Goal: Task Accomplishment & Management: Manage account settings

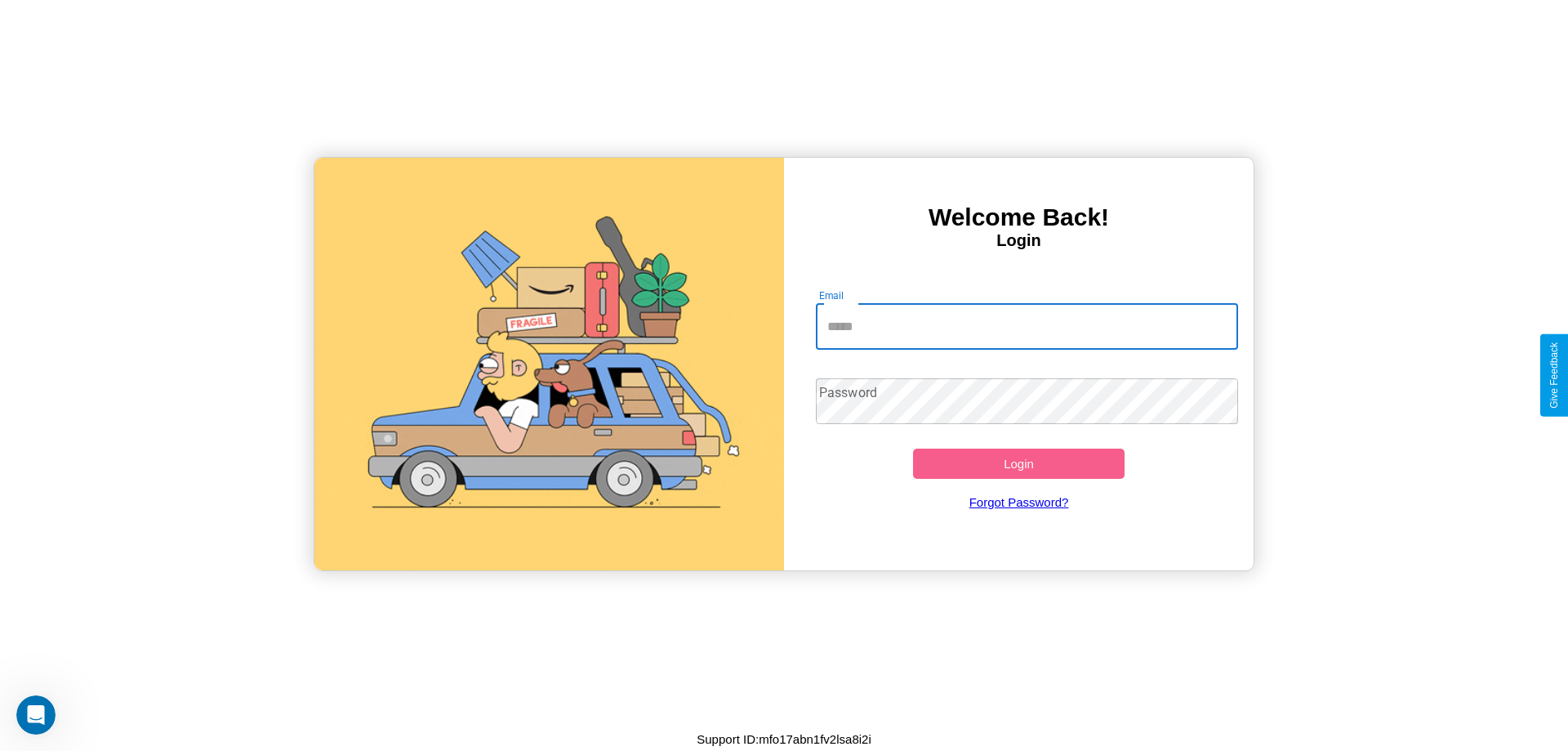
click at [1026, 326] on input "Email" at bounding box center [1027, 326] width 423 height 45
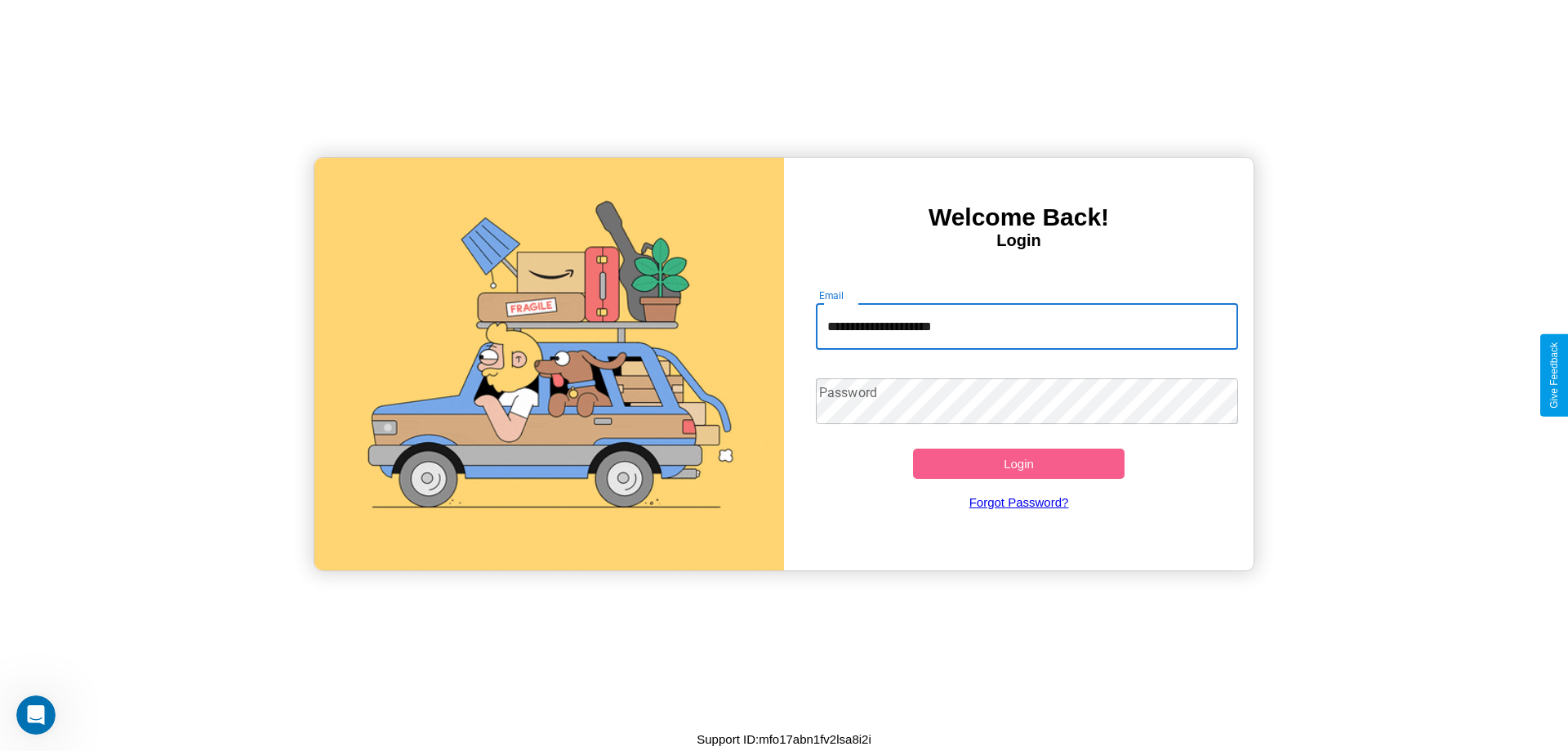
type input "**********"
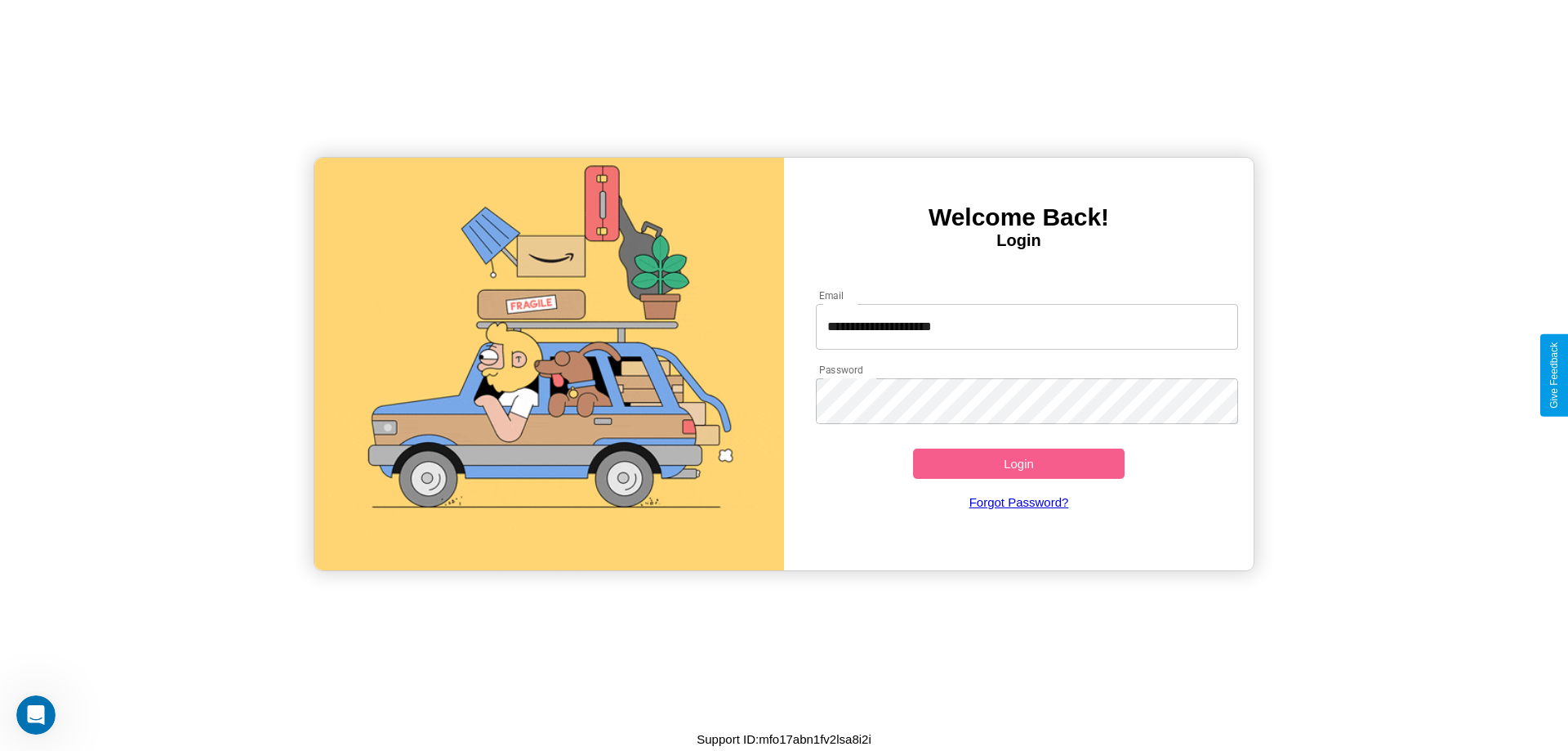
click at [1019, 463] on button "Login" at bounding box center [1019, 463] width 212 height 31
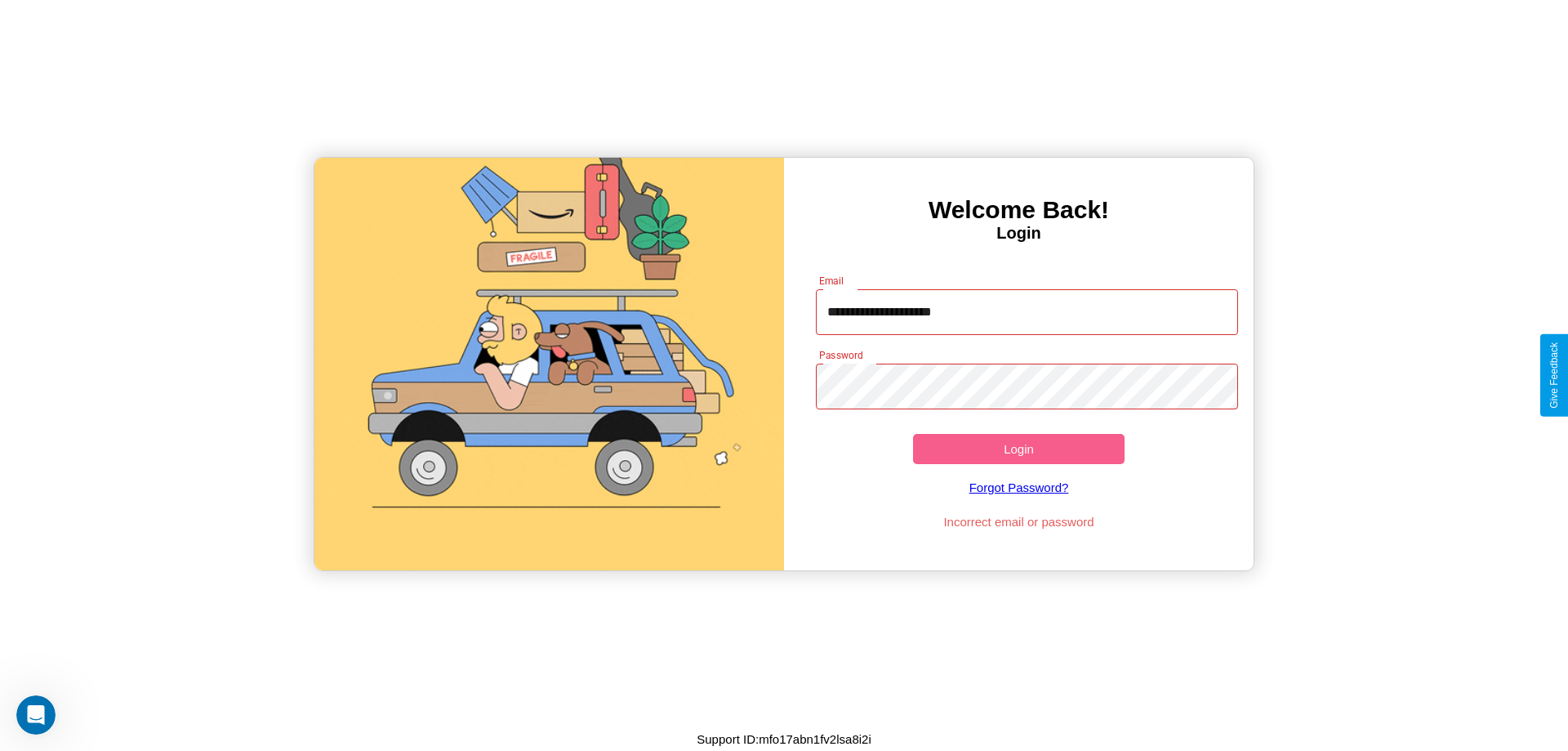
click at [1019, 448] on button "Login" at bounding box center [1019, 448] width 212 height 31
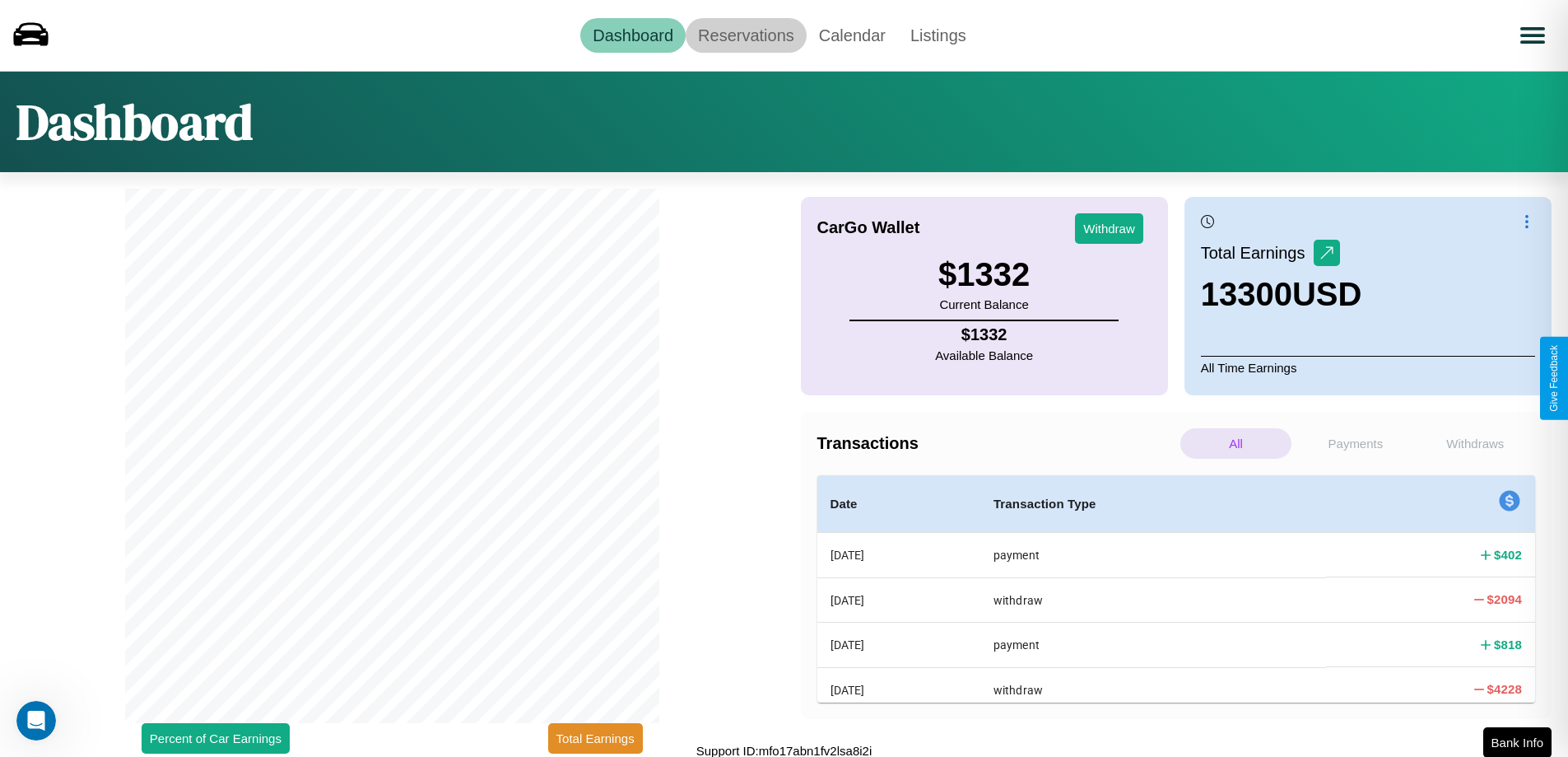
click at [746, 34] on link "Reservations" at bounding box center [746, 35] width 121 height 34
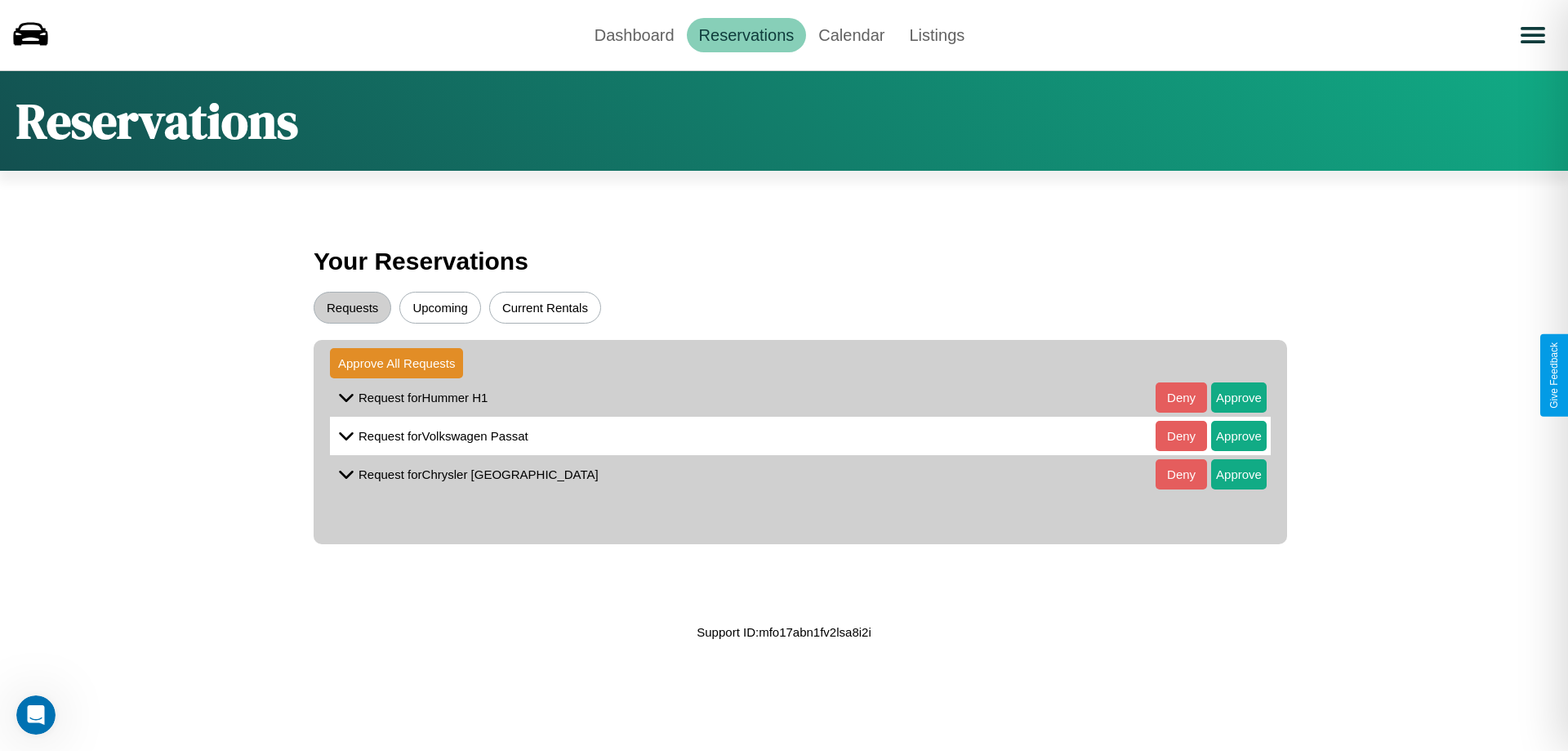
click at [440, 307] on button "Upcoming" at bounding box center [440, 307] width 82 height 32
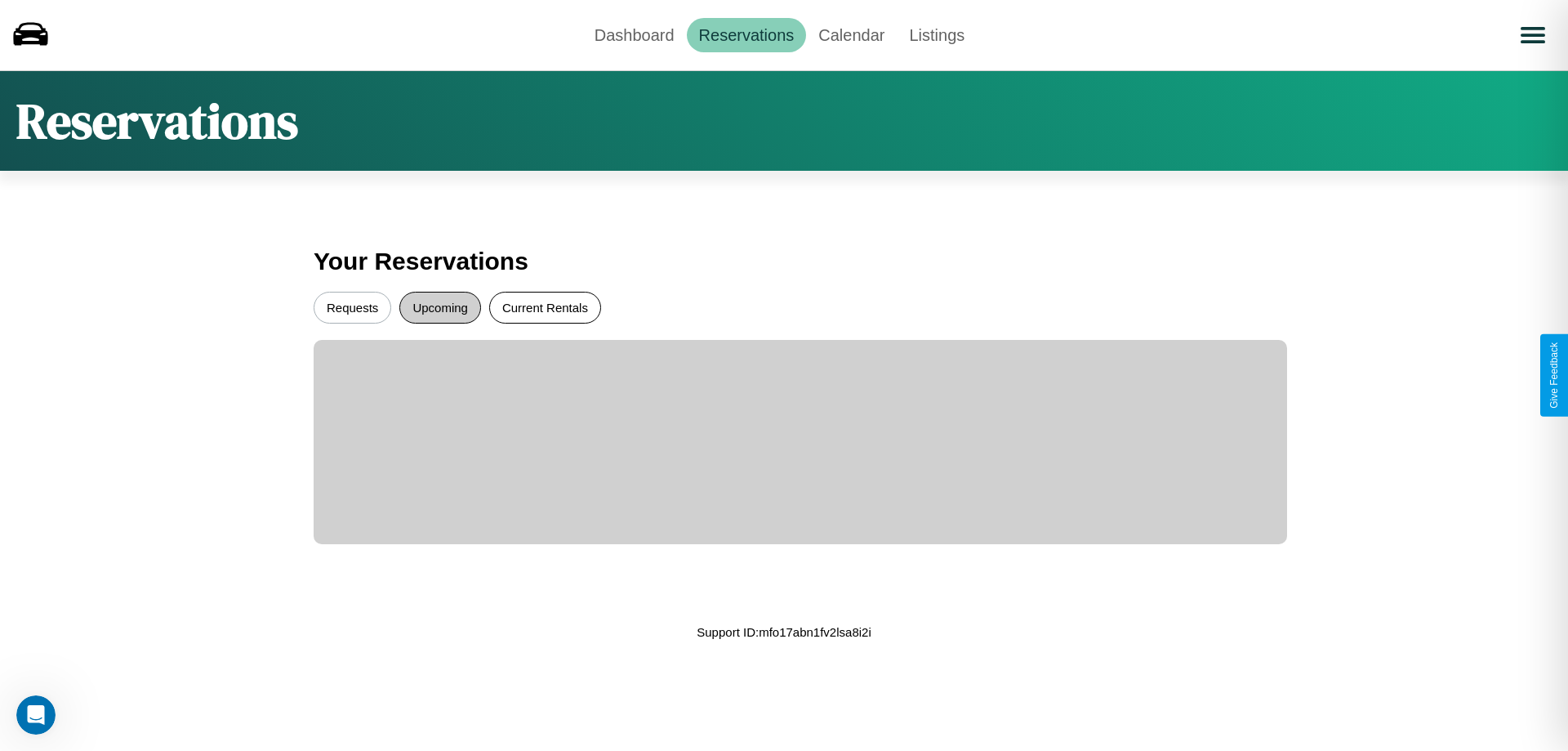
click at [545, 307] on button "Current Rentals" at bounding box center [545, 307] width 112 height 32
click at [352, 307] on button "Requests" at bounding box center [352, 307] width 78 height 32
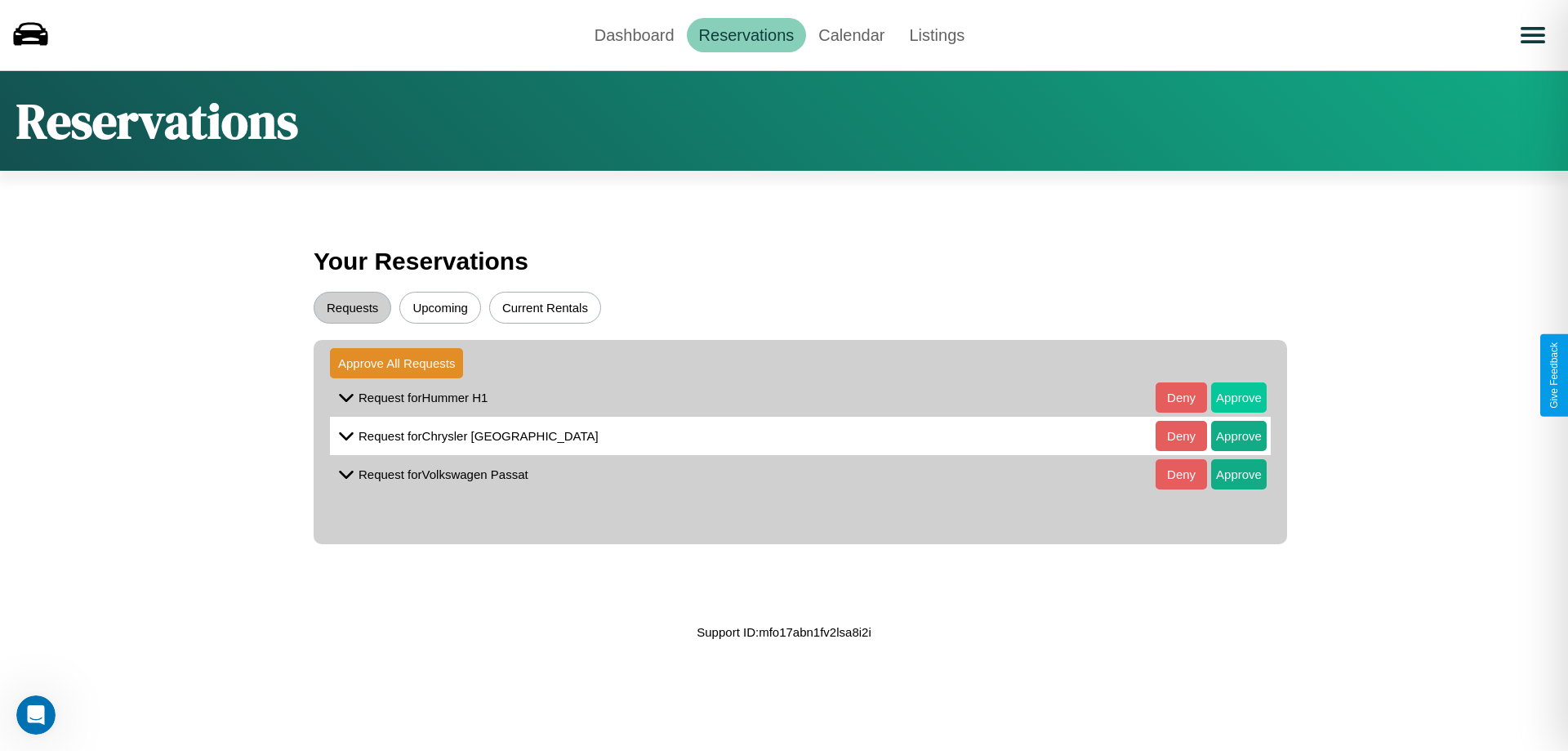
click at [1227, 397] on button "Approve" at bounding box center [1239, 397] width 56 height 31
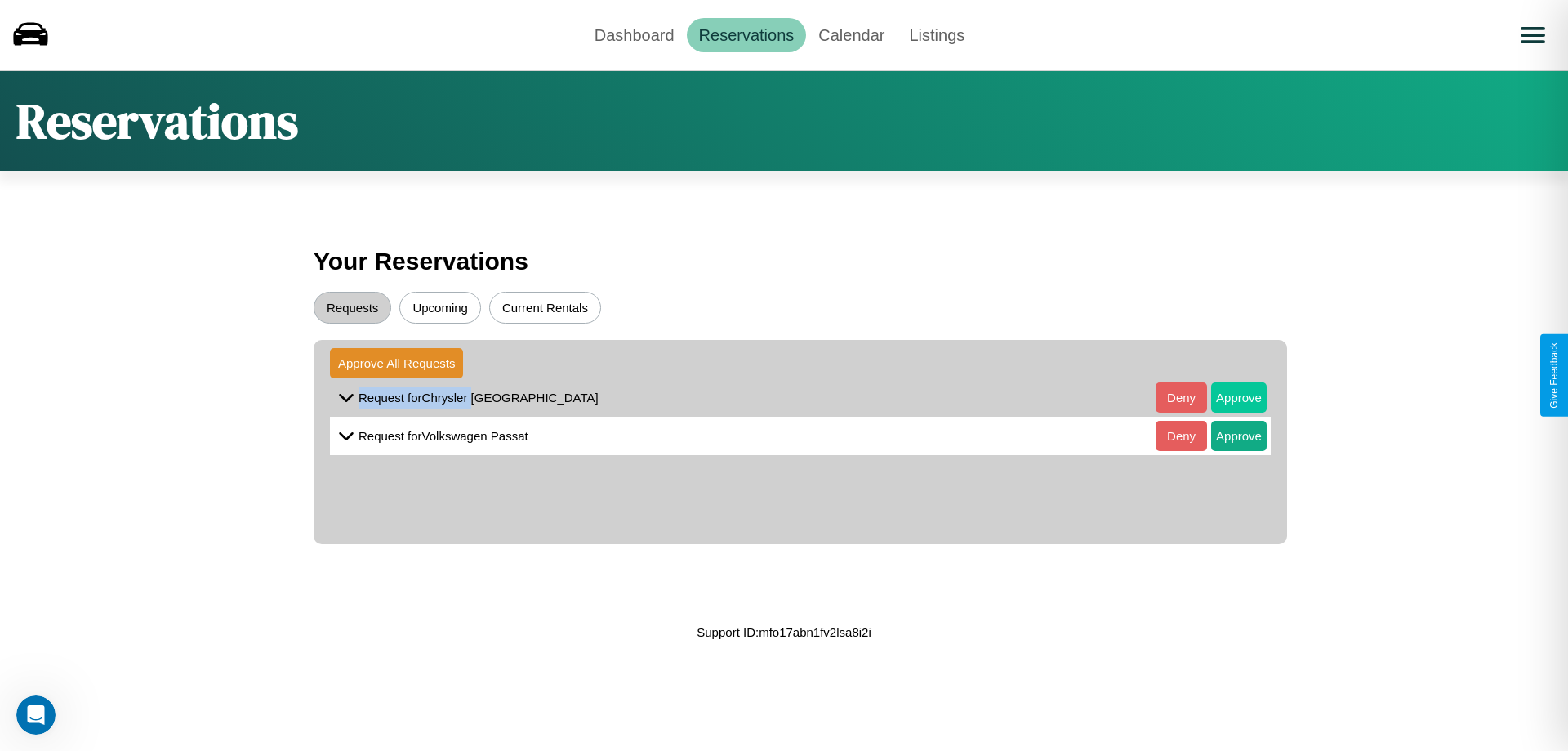
click at [1227, 397] on button "Approve" at bounding box center [1239, 397] width 56 height 31
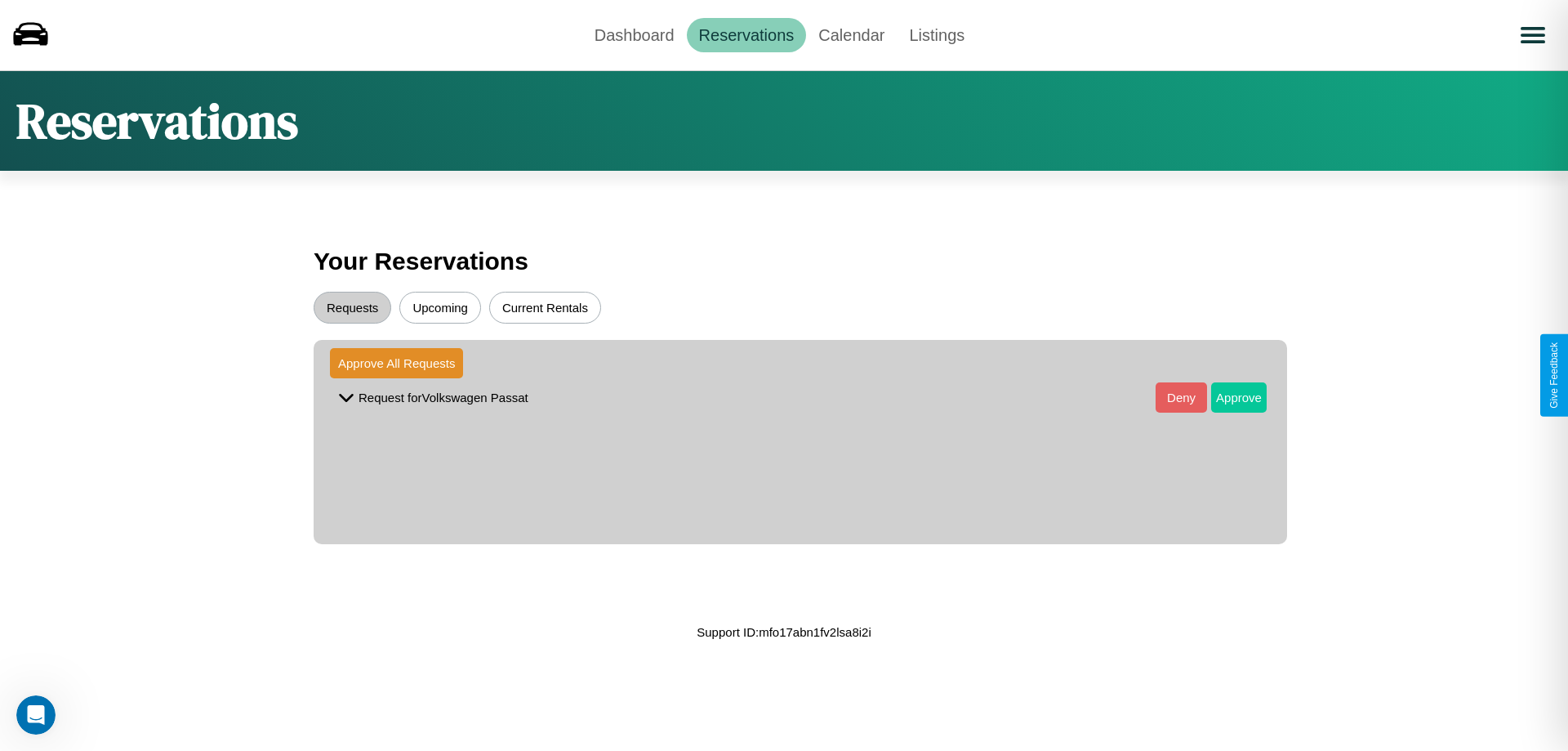
click at [1227, 397] on button "Approve" at bounding box center [1239, 397] width 56 height 31
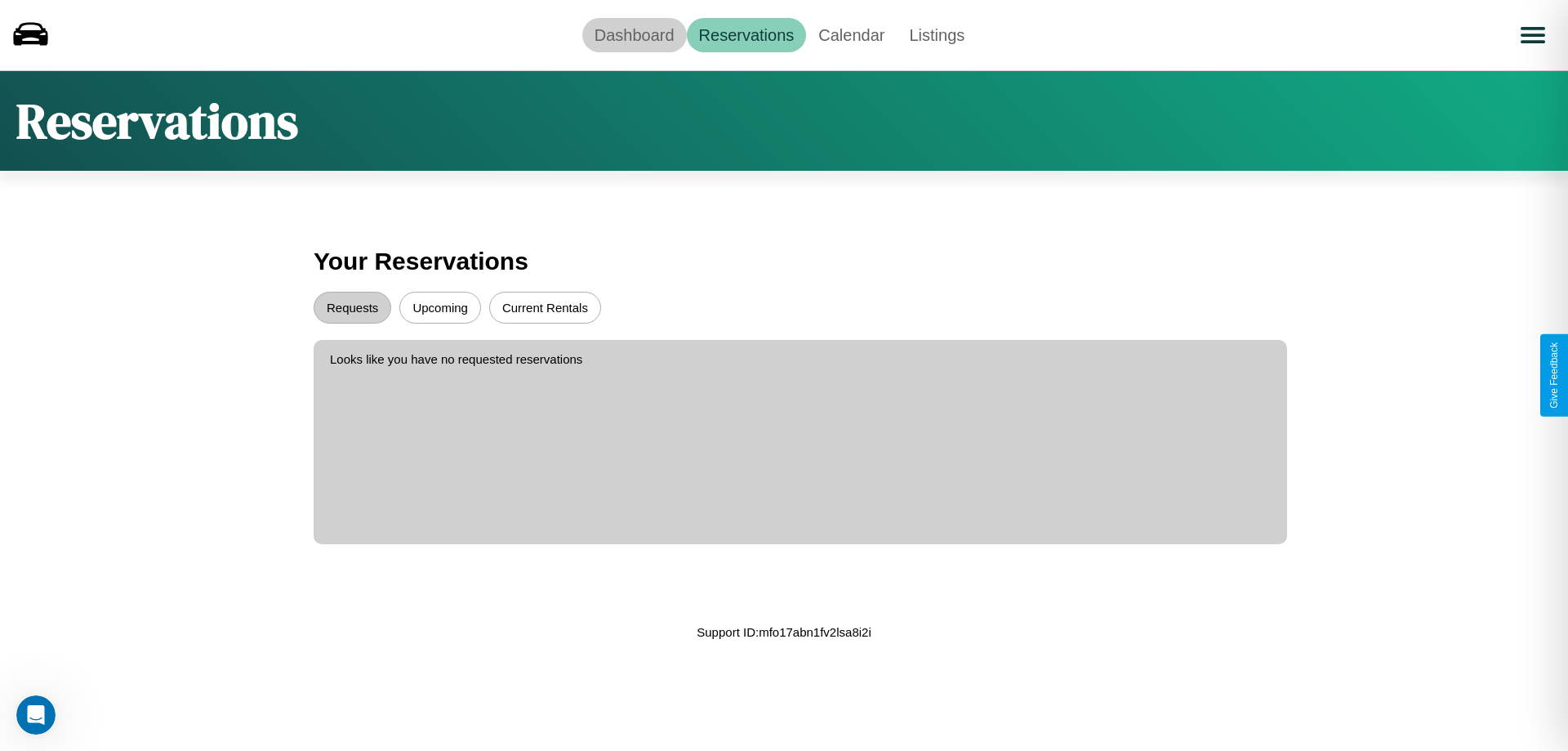
click at [634, 34] on link "Dashboard" at bounding box center [635, 35] width 105 height 34
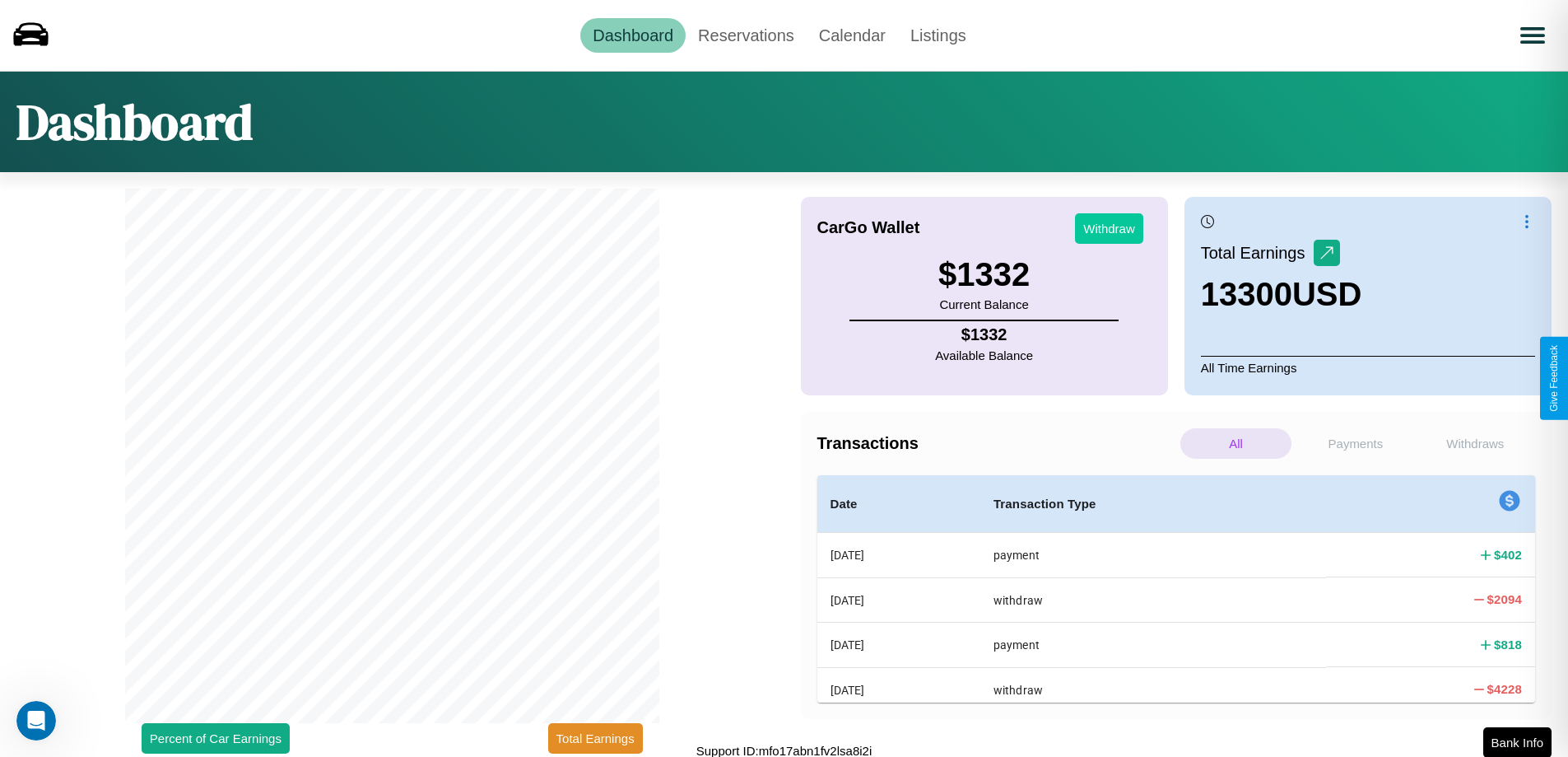
click at [1109, 228] on button "Withdraw" at bounding box center [1109, 229] width 69 height 31
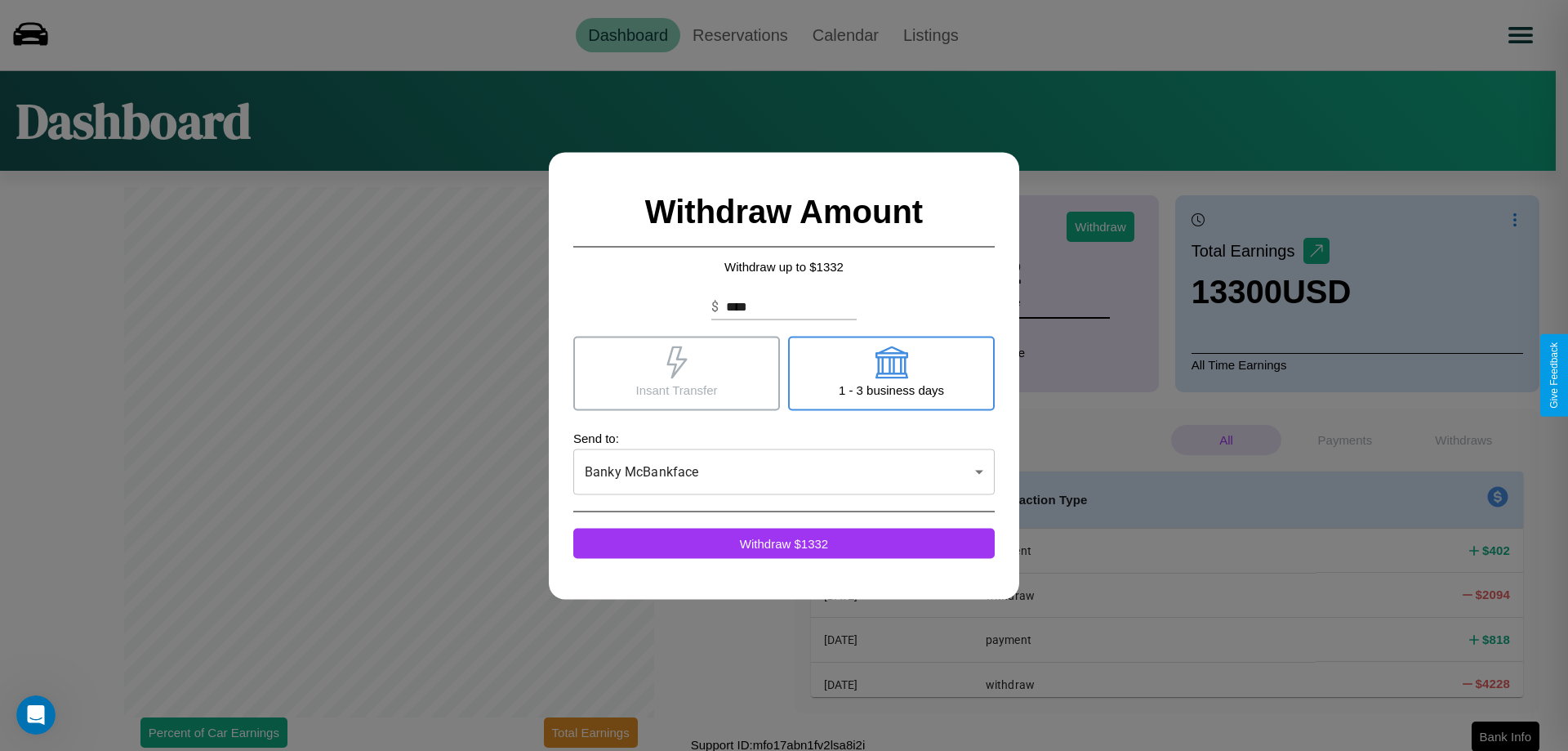
click at [891, 372] on icon at bounding box center [890, 361] width 32 height 32
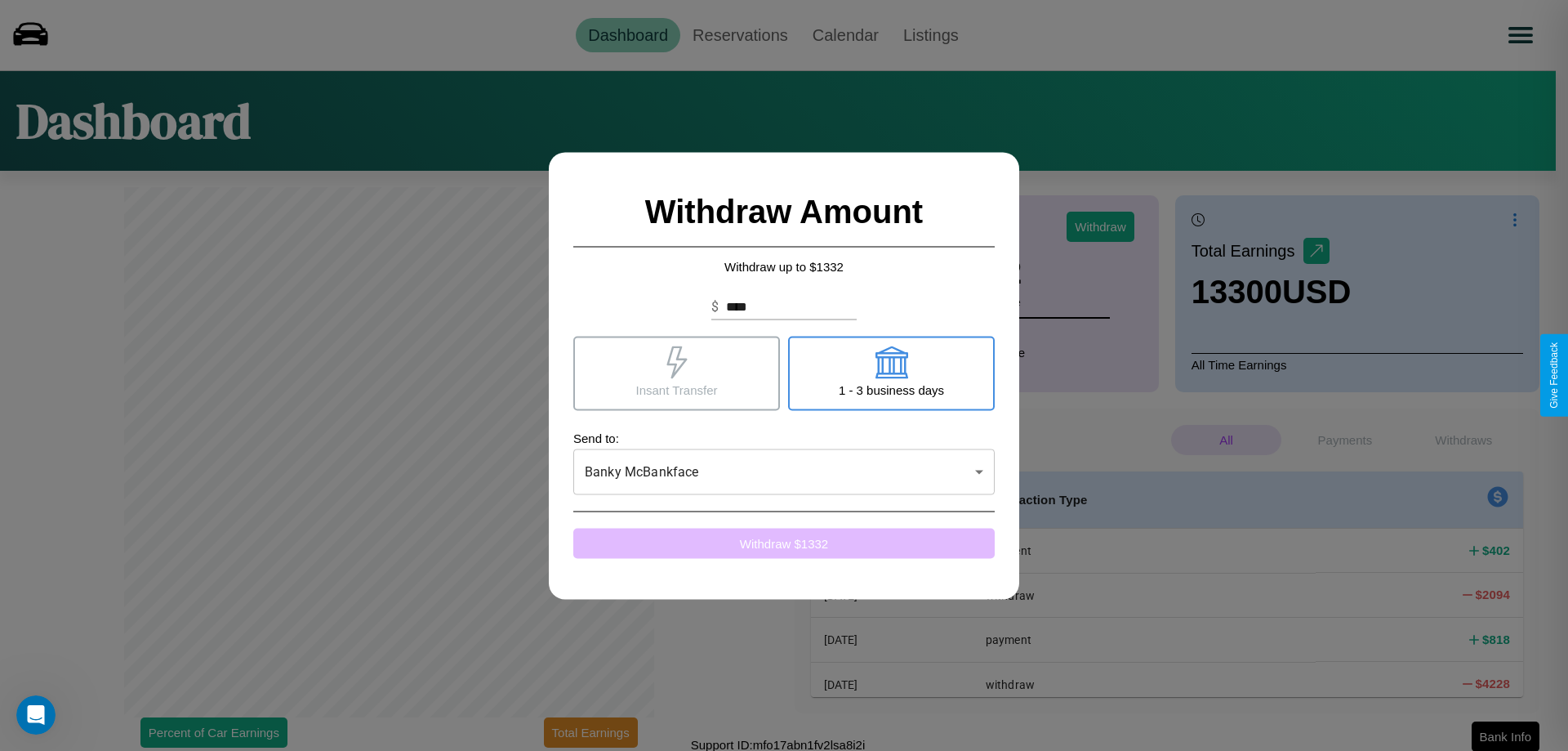
click at [784, 543] on button "Withdraw $ 1332" at bounding box center [784, 543] width 421 height 31
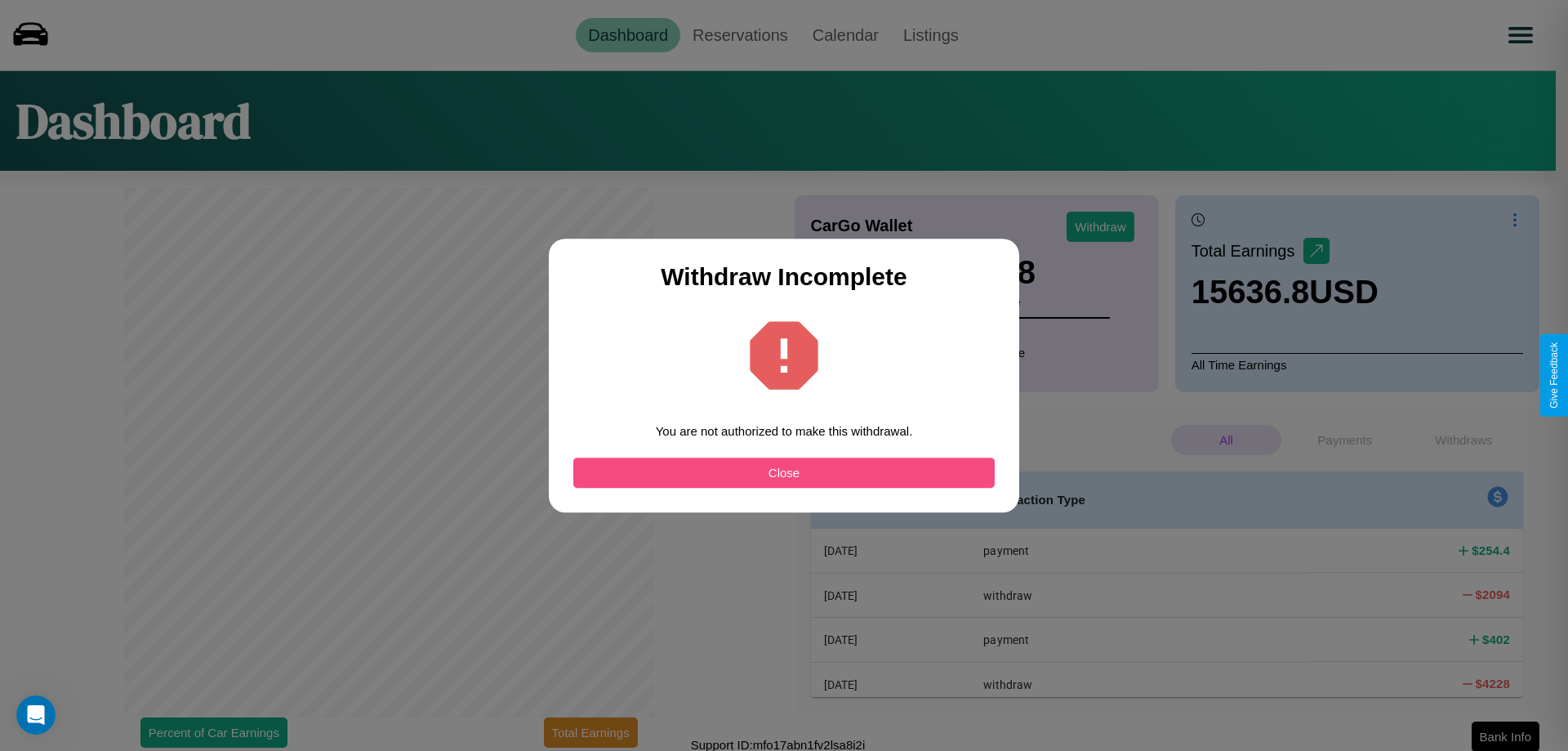
click at [784, 472] on button "Close" at bounding box center [784, 473] width 421 height 31
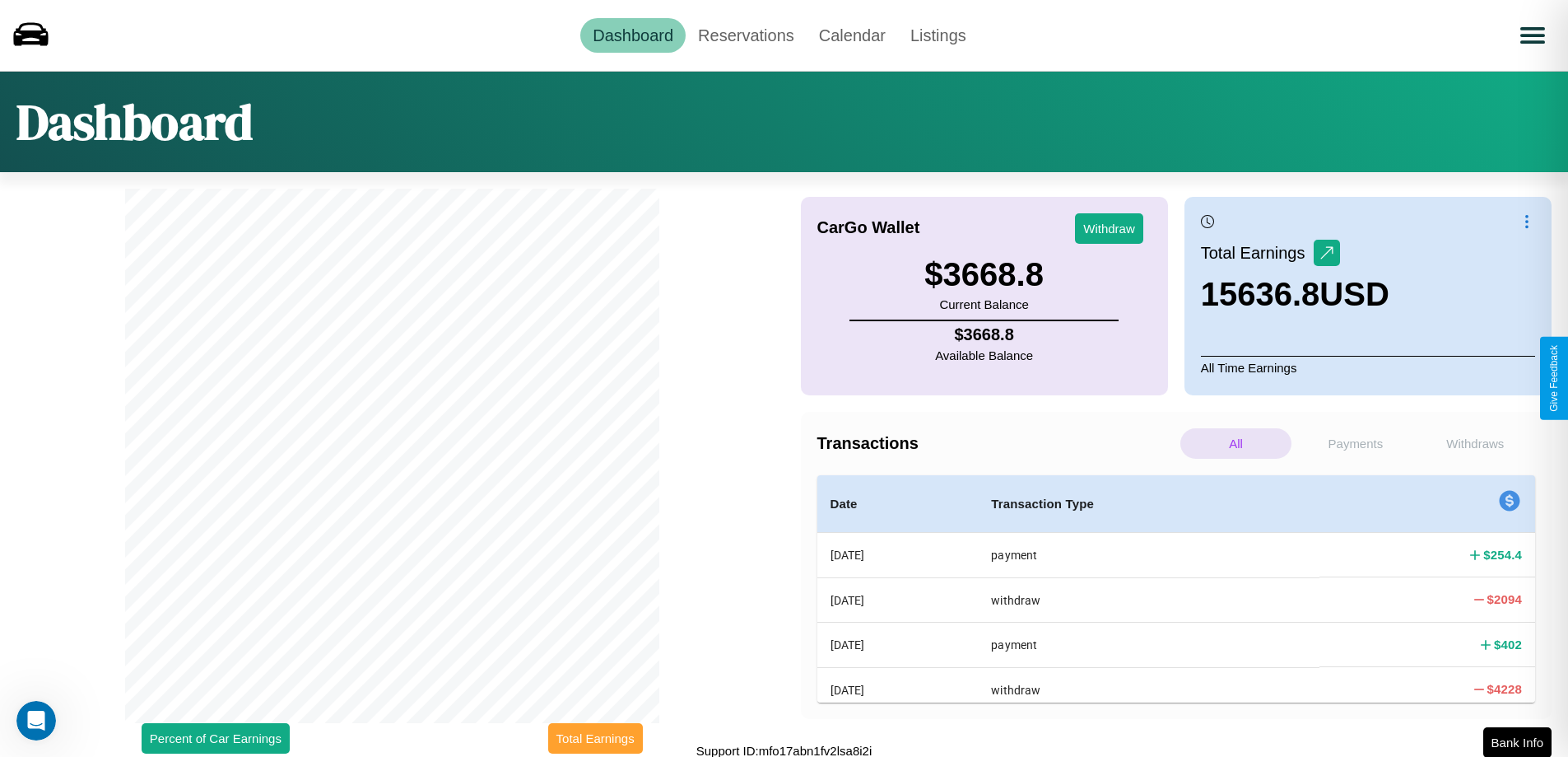
click at [595, 738] on button "Total Earnings" at bounding box center [596, 738] width 95 height 31
